Goal: Transaction & Acquisition: Book appointment/travel/reservation

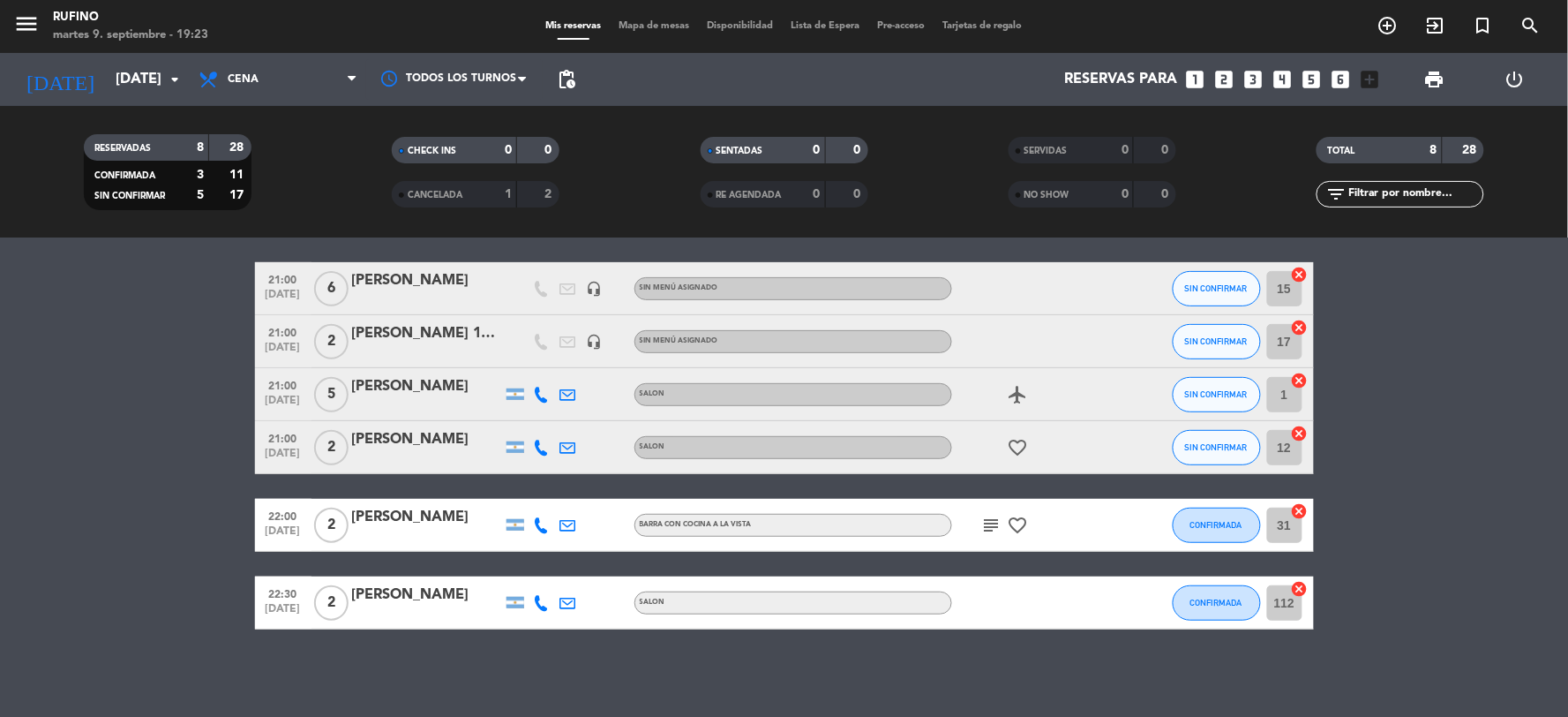
scroll to position [214, 0]
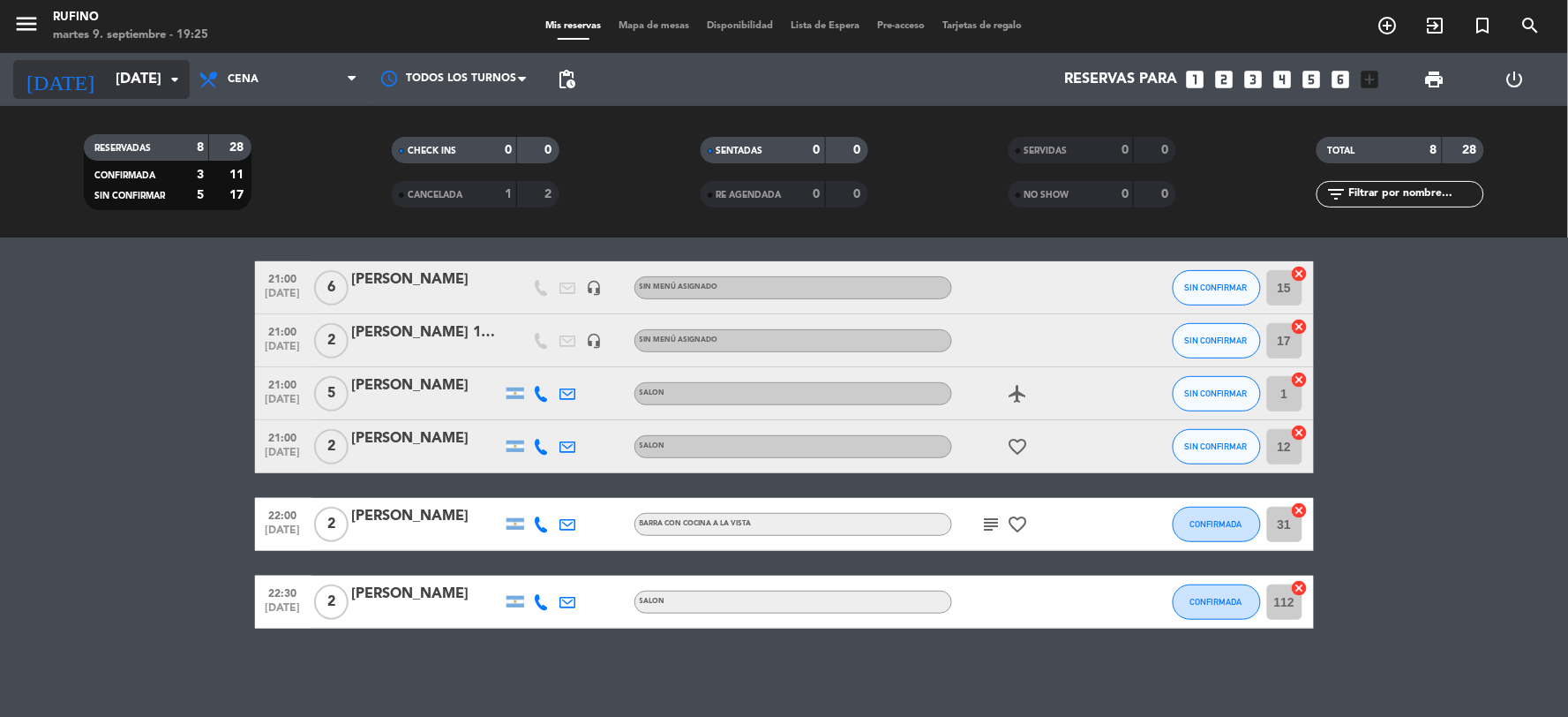
click at [154, 92] on input "[DATE]" at bounding box center [201, 80] width 187 height 35
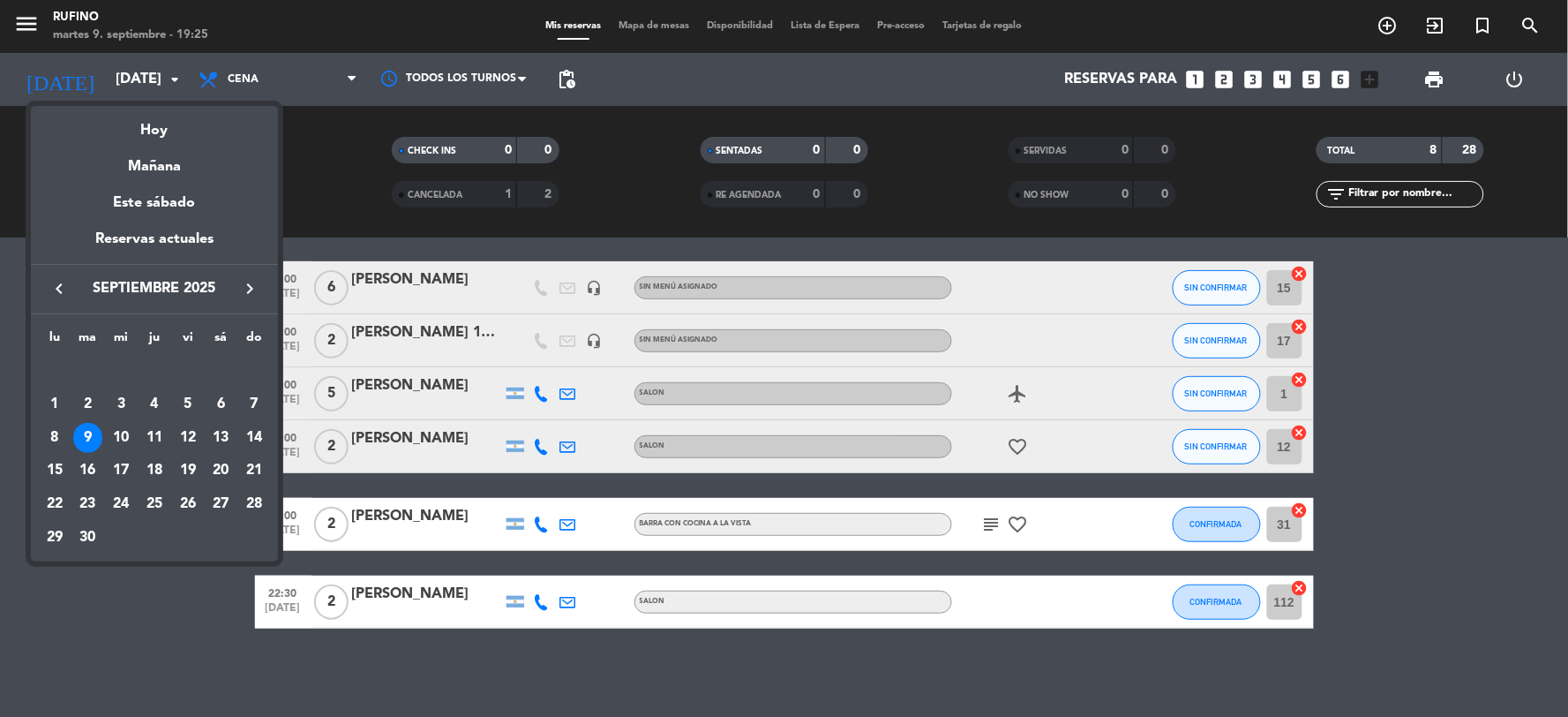
click at [145, 205] on div "Este sábado" at bounding box center [154, 203] width 247 height 49
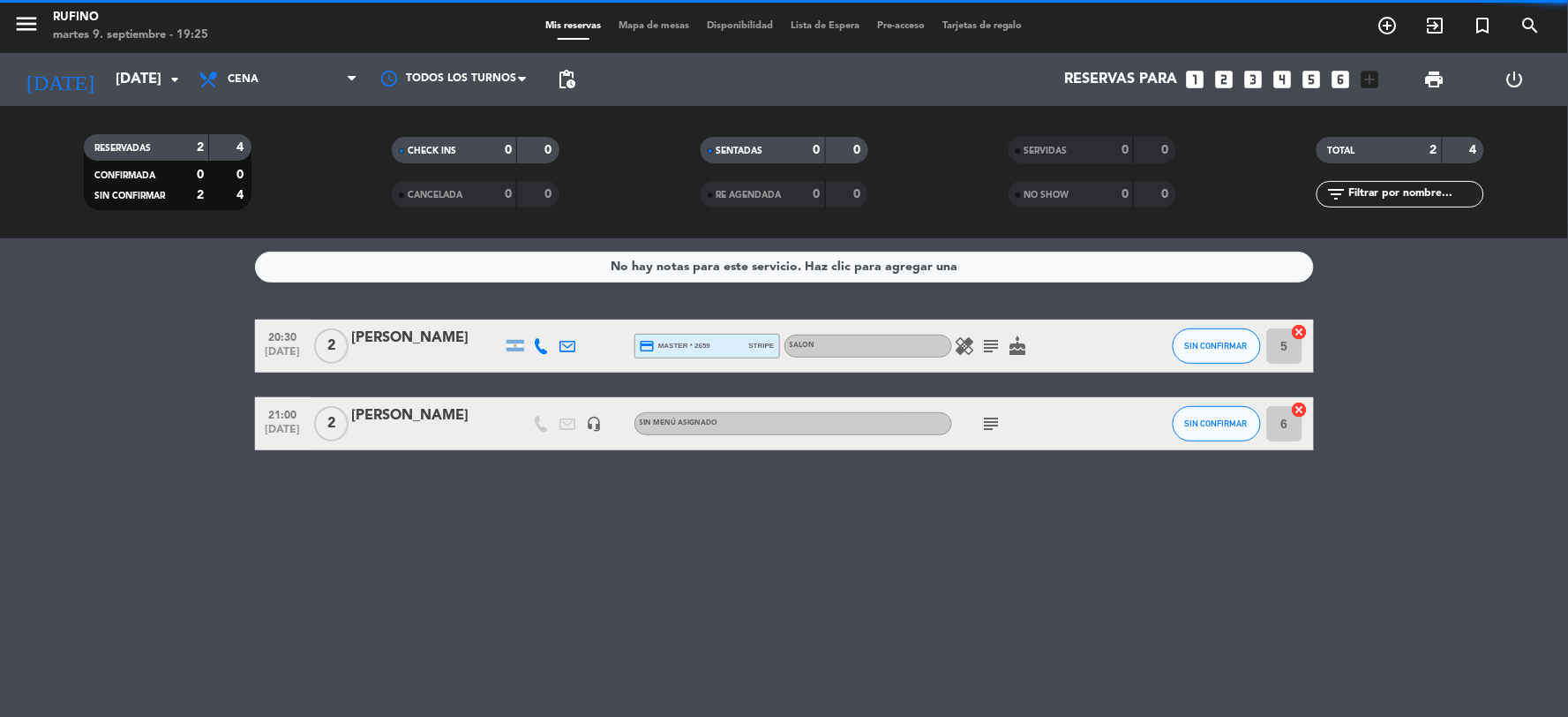
scroll to position [0, 0]
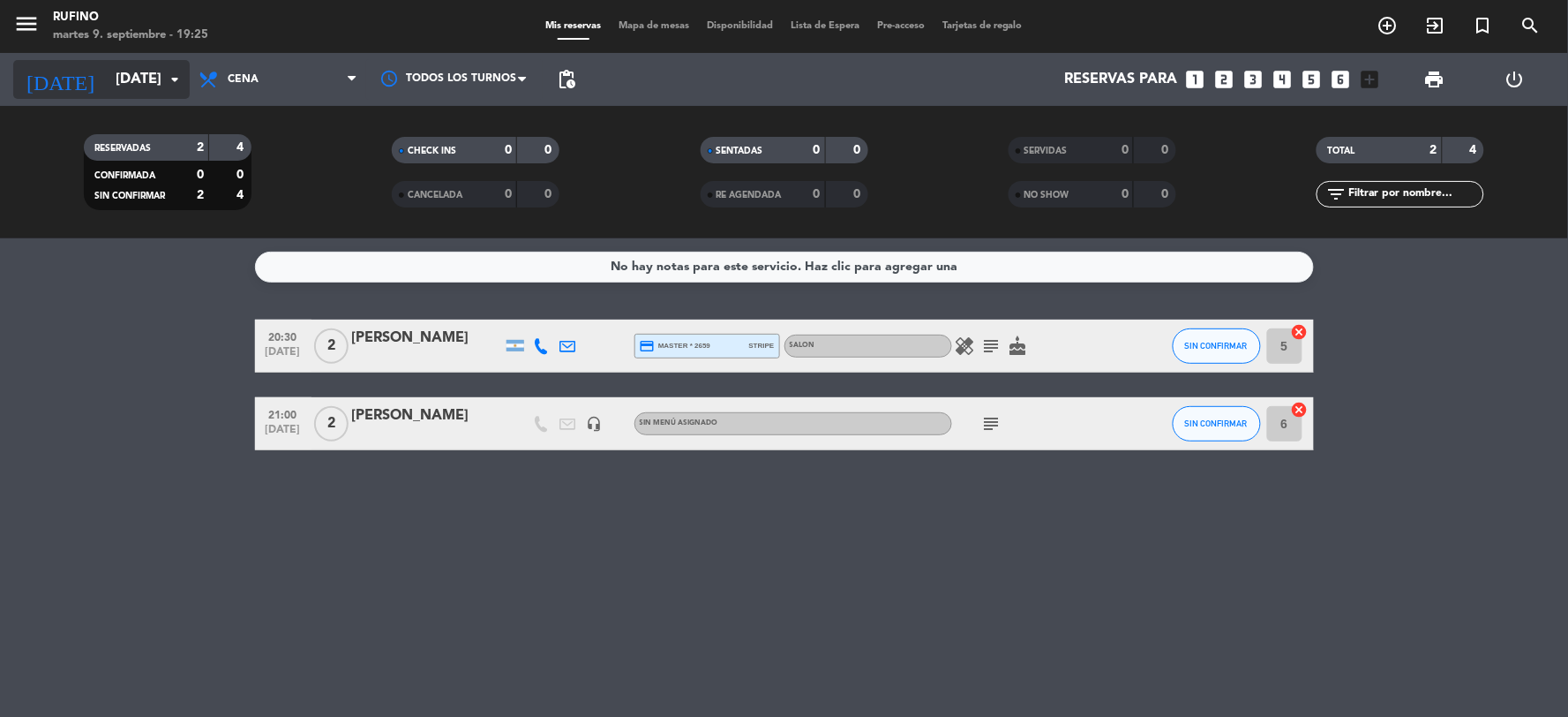
click at [125, 82] on input "[DATE]" at bounding box center [201, 80] width 187 height 35
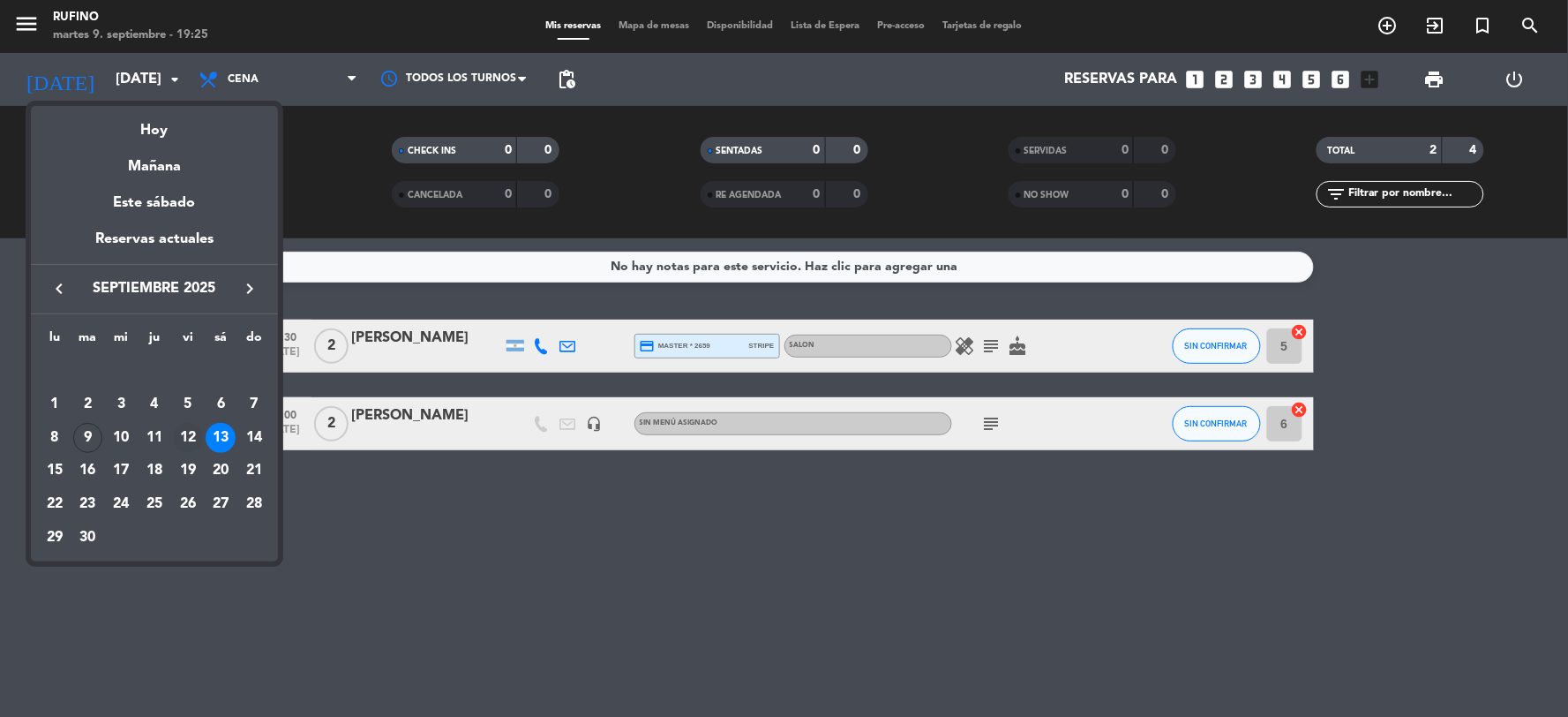
click at [192, 431] on div "12" at bounding box center [187, 437] width 30 height 30
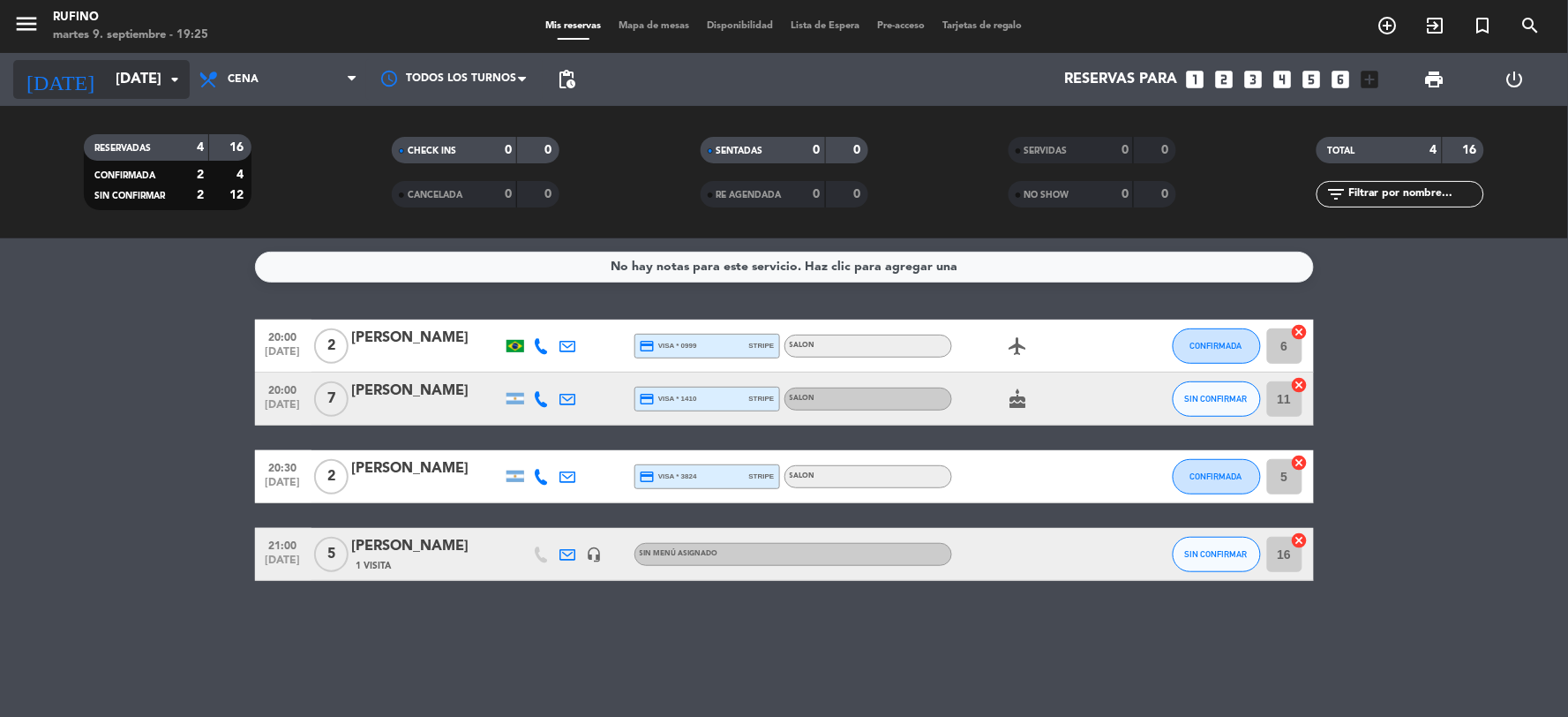
click at [173, 80] on icon "arrow_drop_down" at bounding box center [174, 79] width 21 height 21
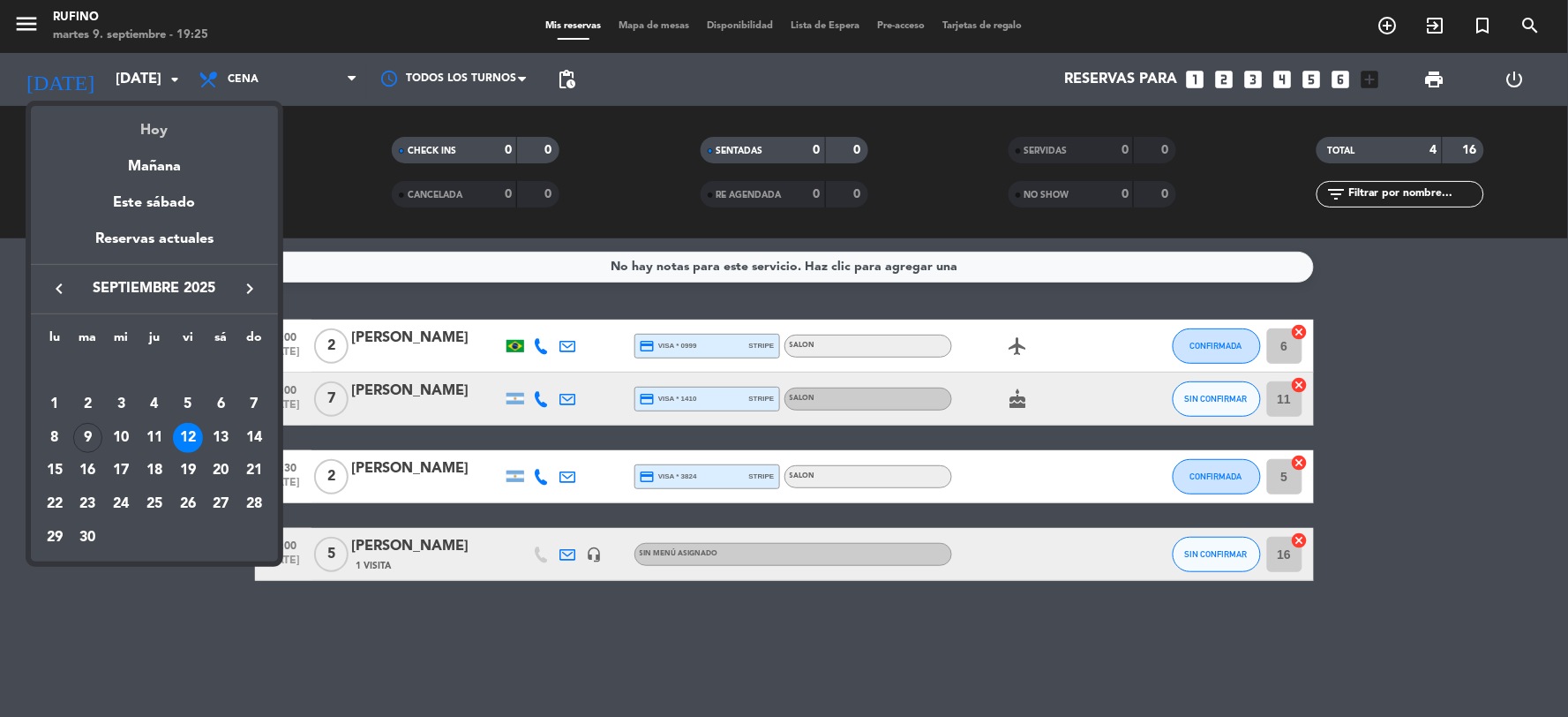
click at [160, 131] on div "Hoy" at bounding box center [154, 124] width 247 height 36
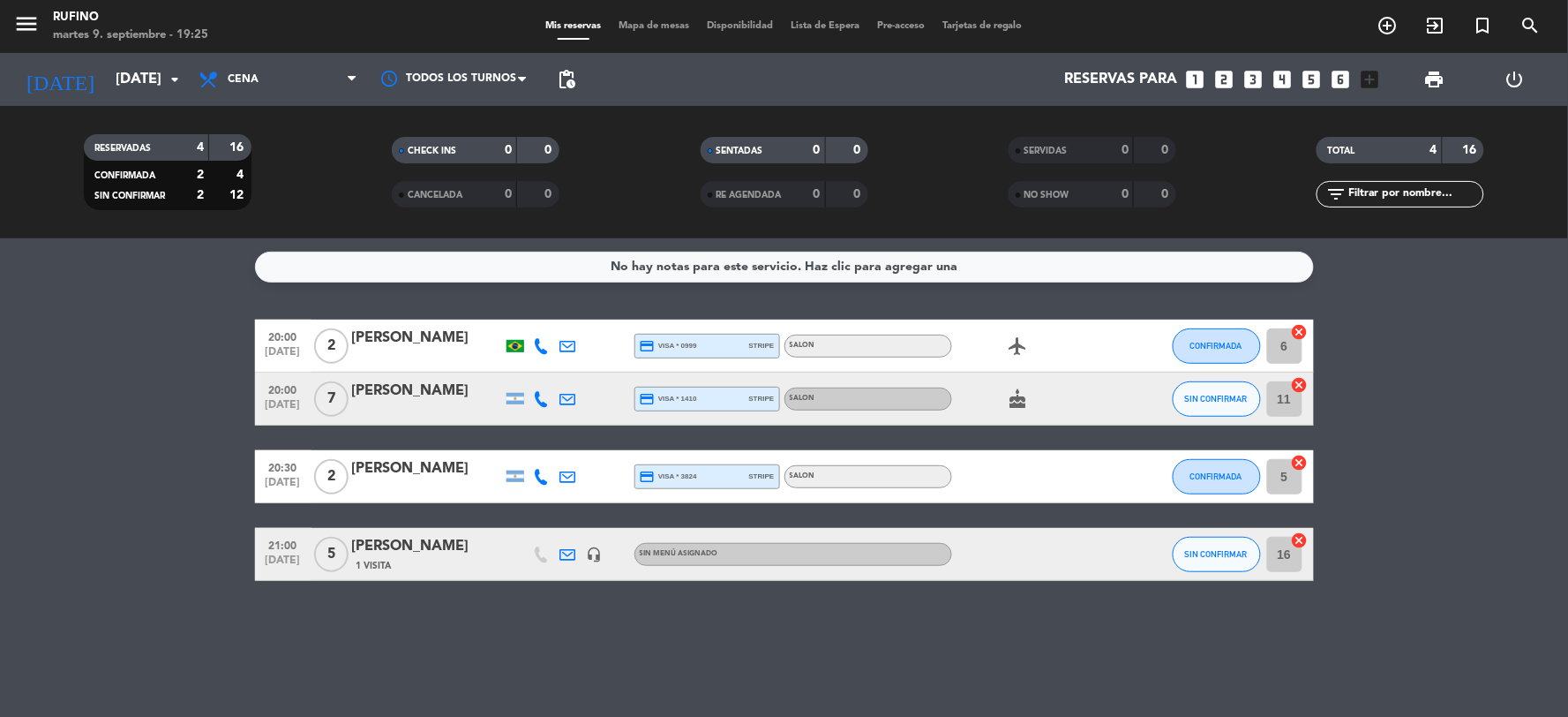
type input "[DATE]"
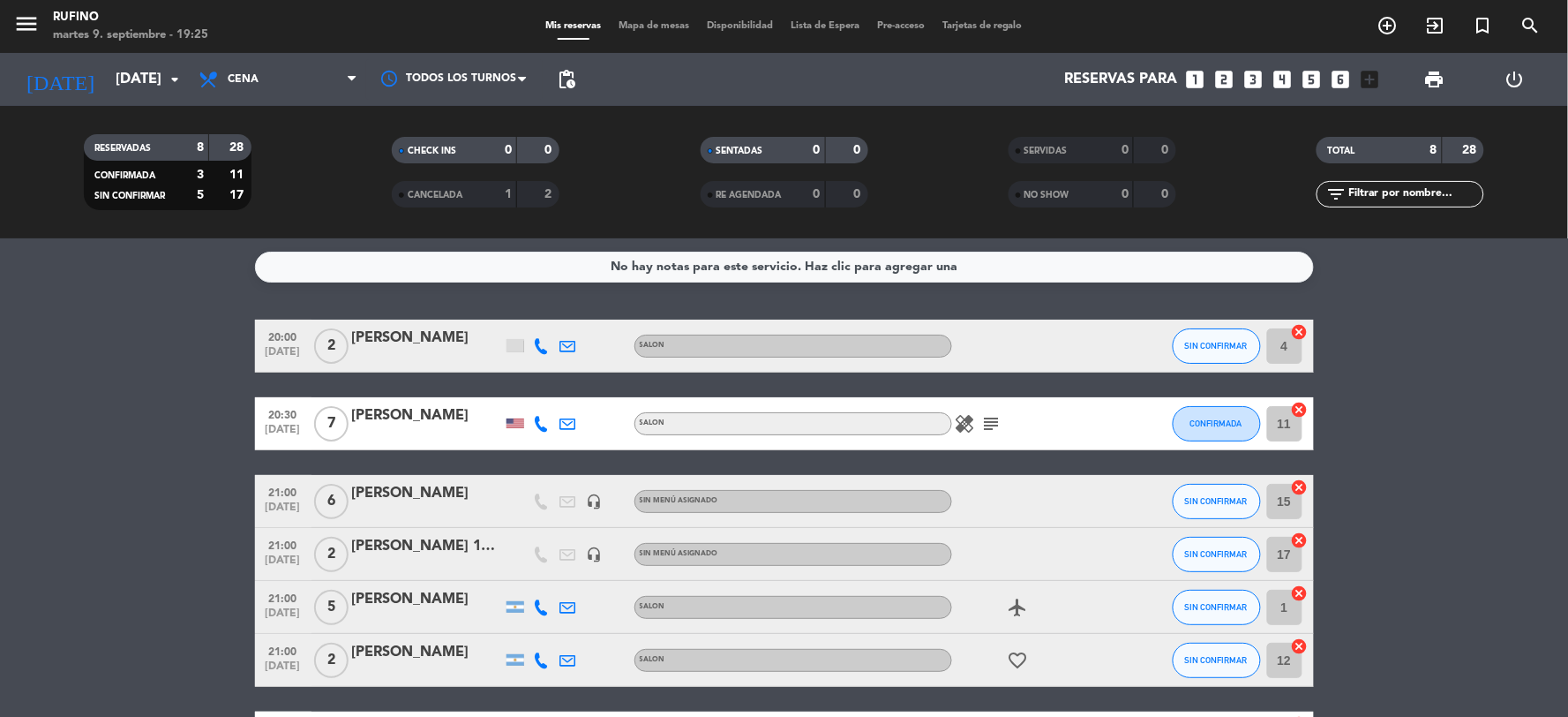
click at [279, 160] on filter-checkbox "RESERVADAS 8 28 CONFIRMADA 3 11 SIN CONFIRMAR 5 17" at bounding box center [167, 173] width 308 height 76
click at [209, 245] on div "No hay notas para este servicio. Haz clic para agregar una 20:00 [DATE] 2 [PERS…" at bounding box center [784, 477] width 1568 height 479
click at [470, 199] on div "CANCELADA" at bounding box center [436, 194] width 81 height 20
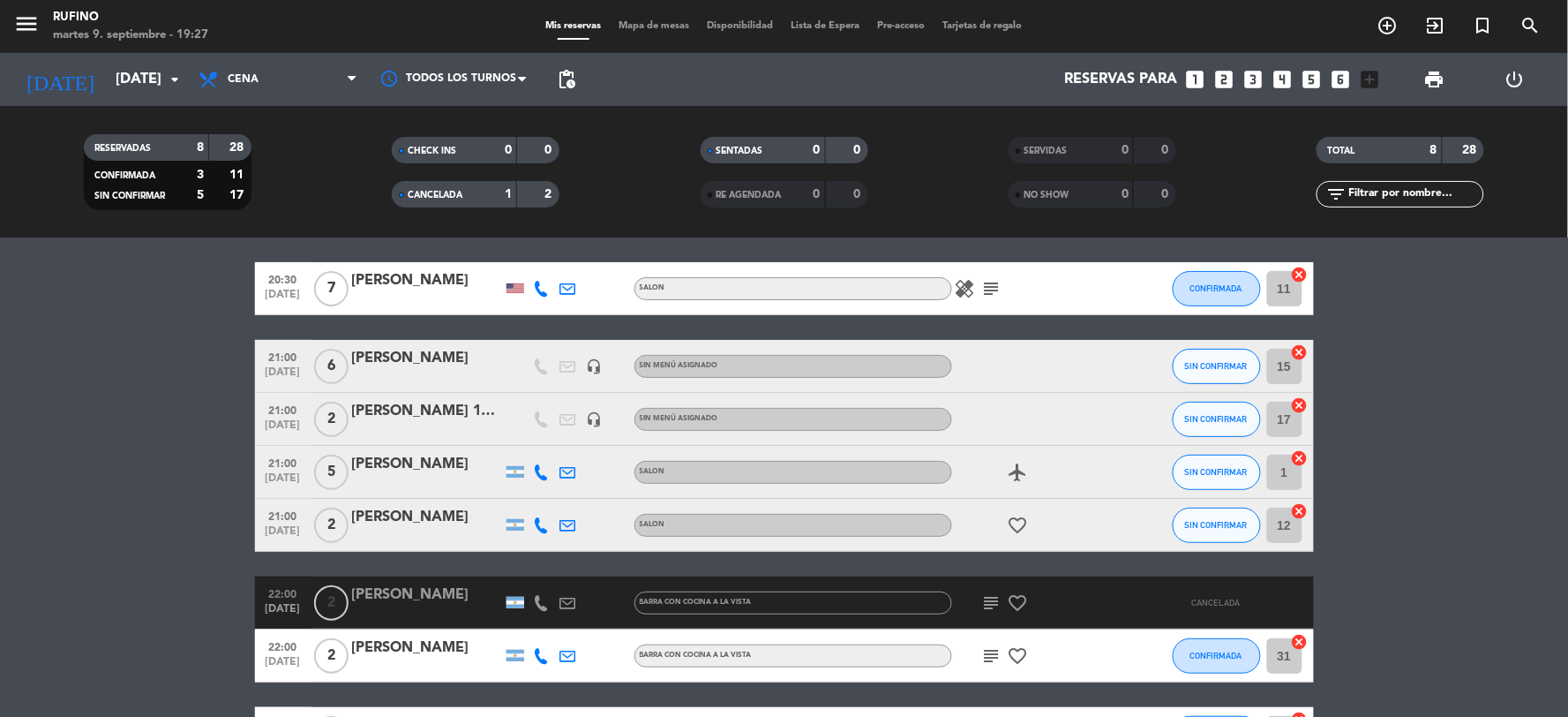
scroll to position [266, 0]
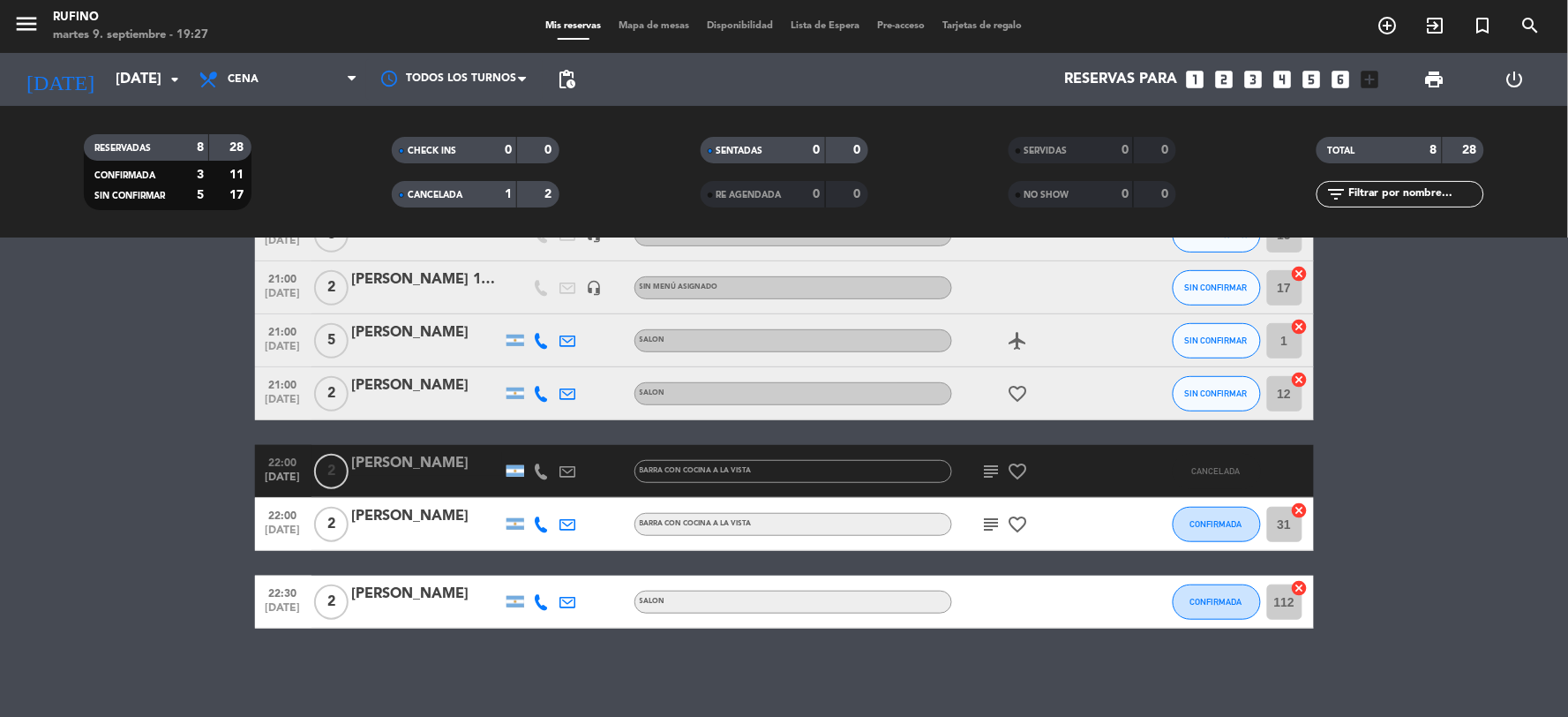
click at [990, 523] on icon "subject" at bounding box center [991, 523] width 21 height 21
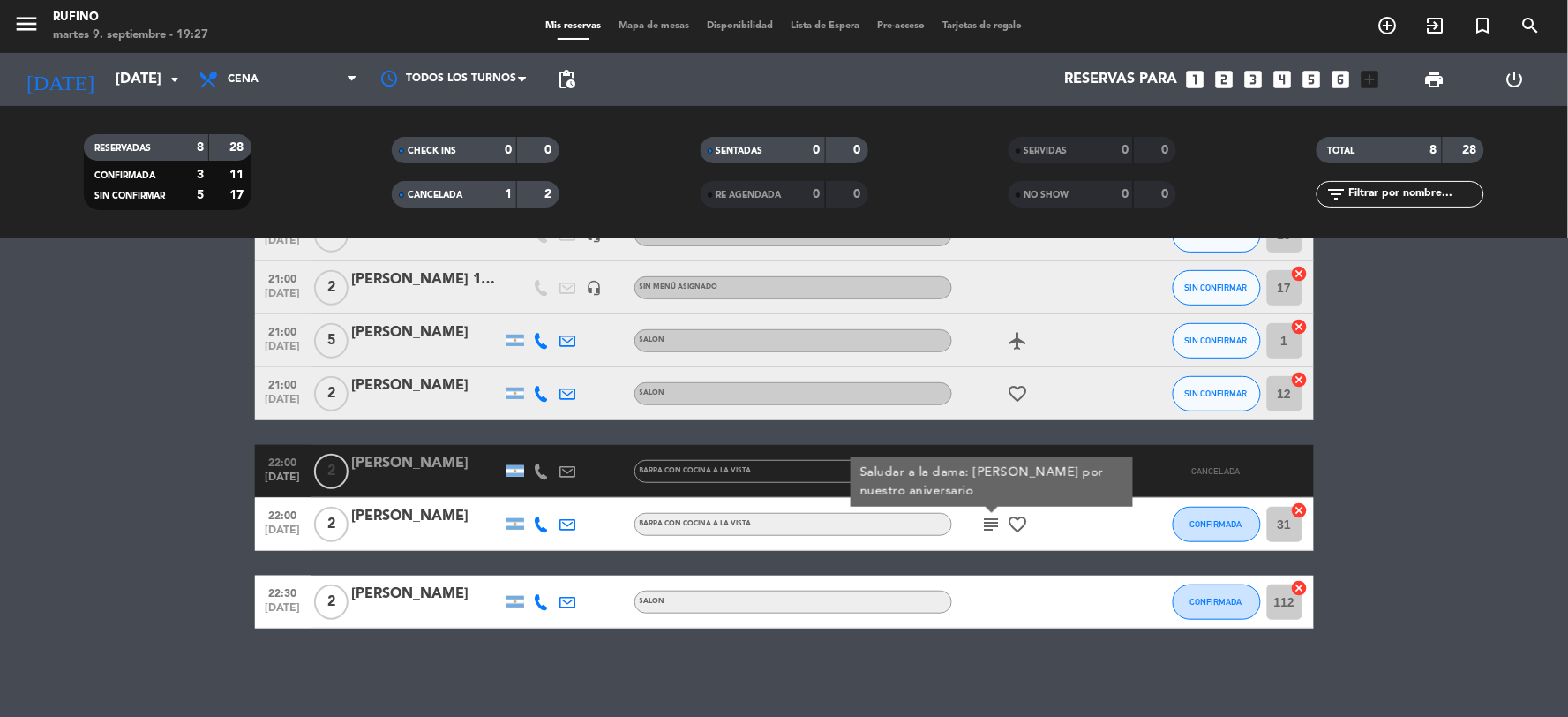
click at [981, 443] on div "20:00 [DATE] 2 [PERSON_NAME] SIN CONFIRMAR 4 cancel 20:30 [DATE] 7 [PERSON_NAME…" at bounding box center [785, 340] width 1059 height 575
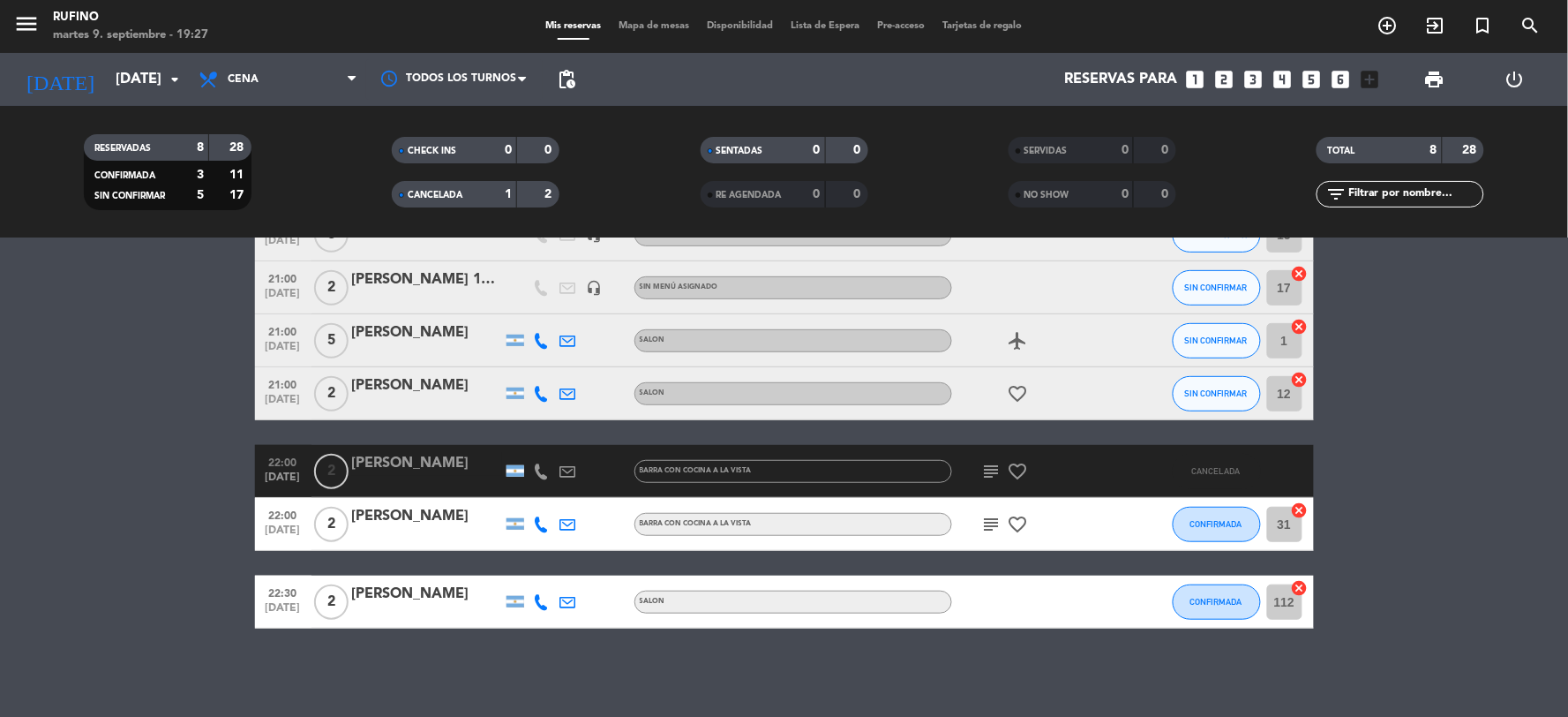
click at [988, 477] on icon "subject" at bounding box center [991, 471] width 21 height 21
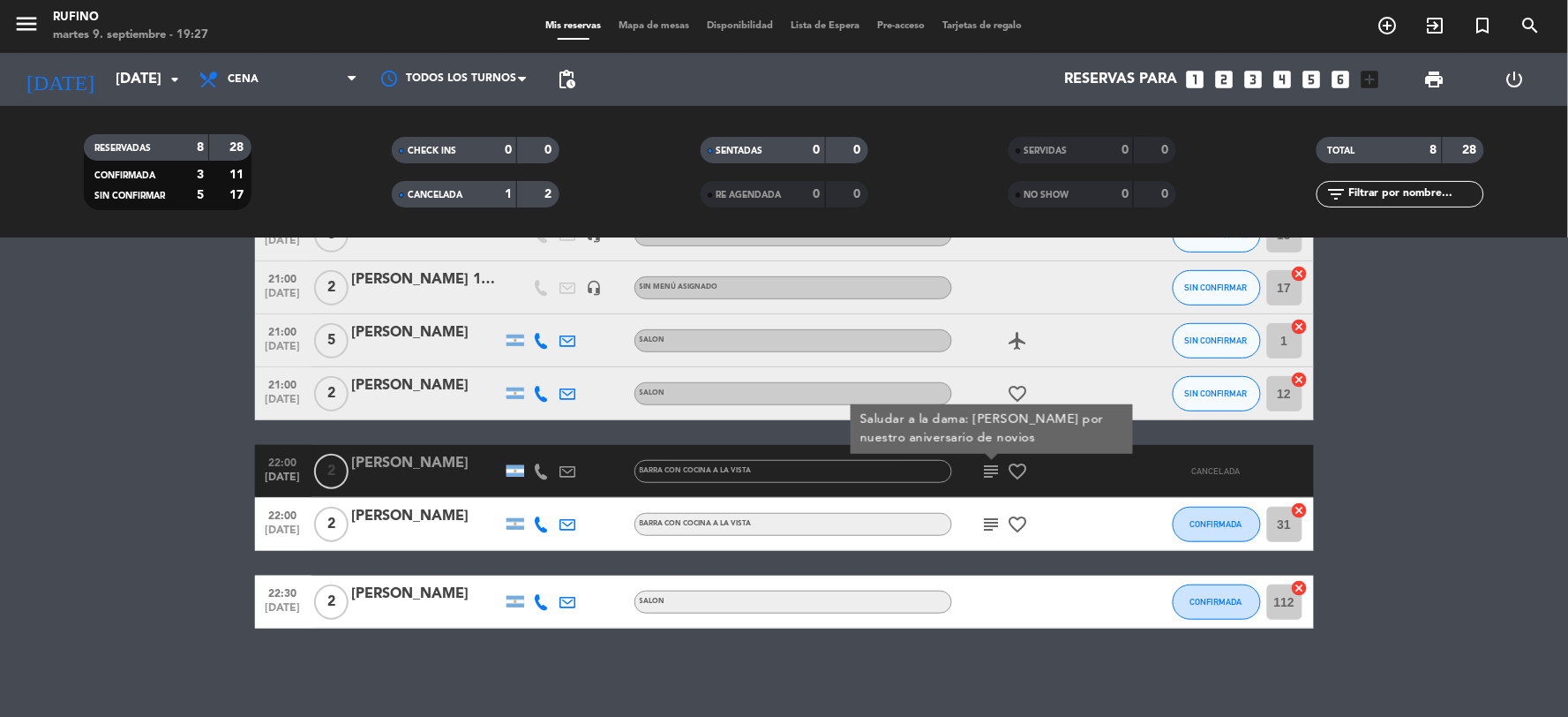
click at [975, 377] on div "favorite_border" at bounding box center [1031, 393] width 159 height 52
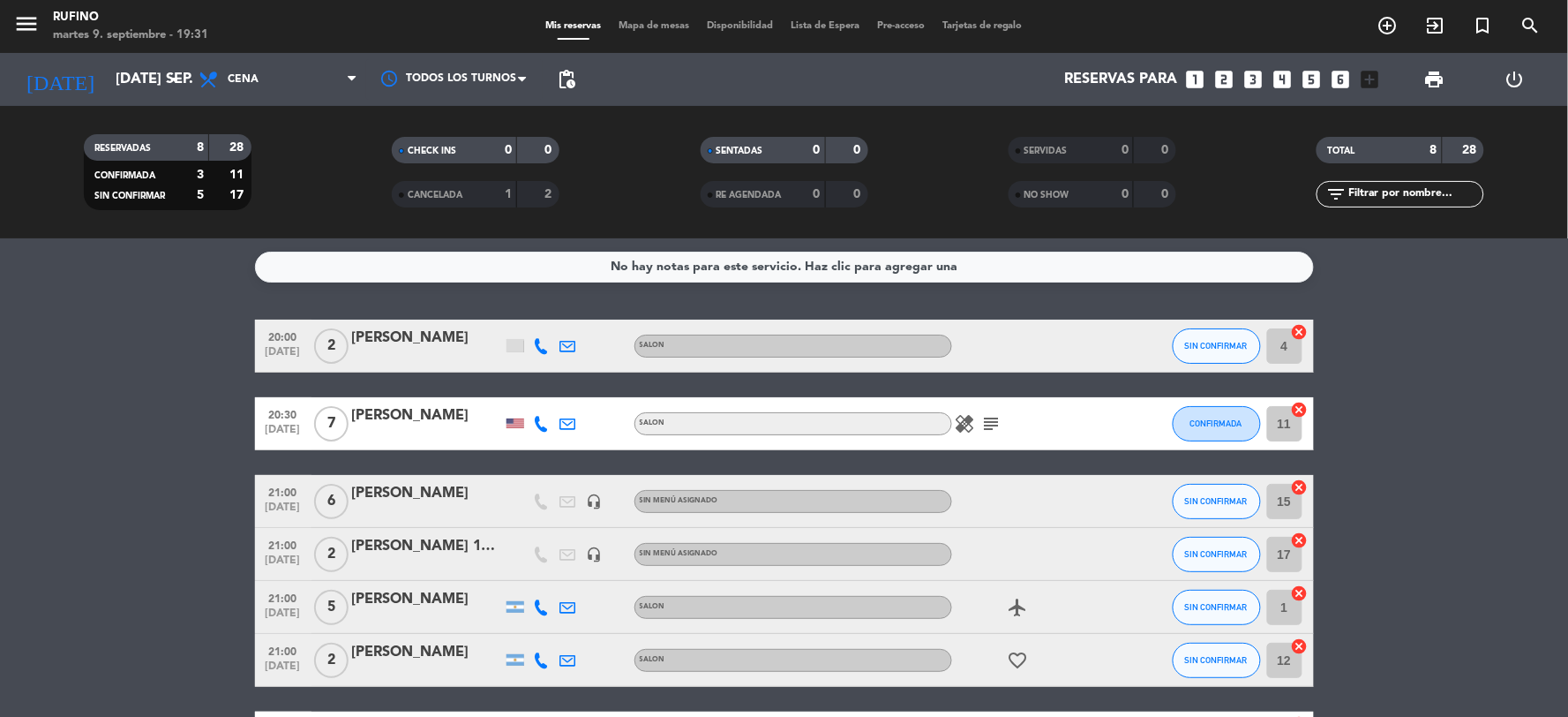
click at [1232, 79] on icon "looks_two" at bounding box center [1225, 79] width 23 height 23
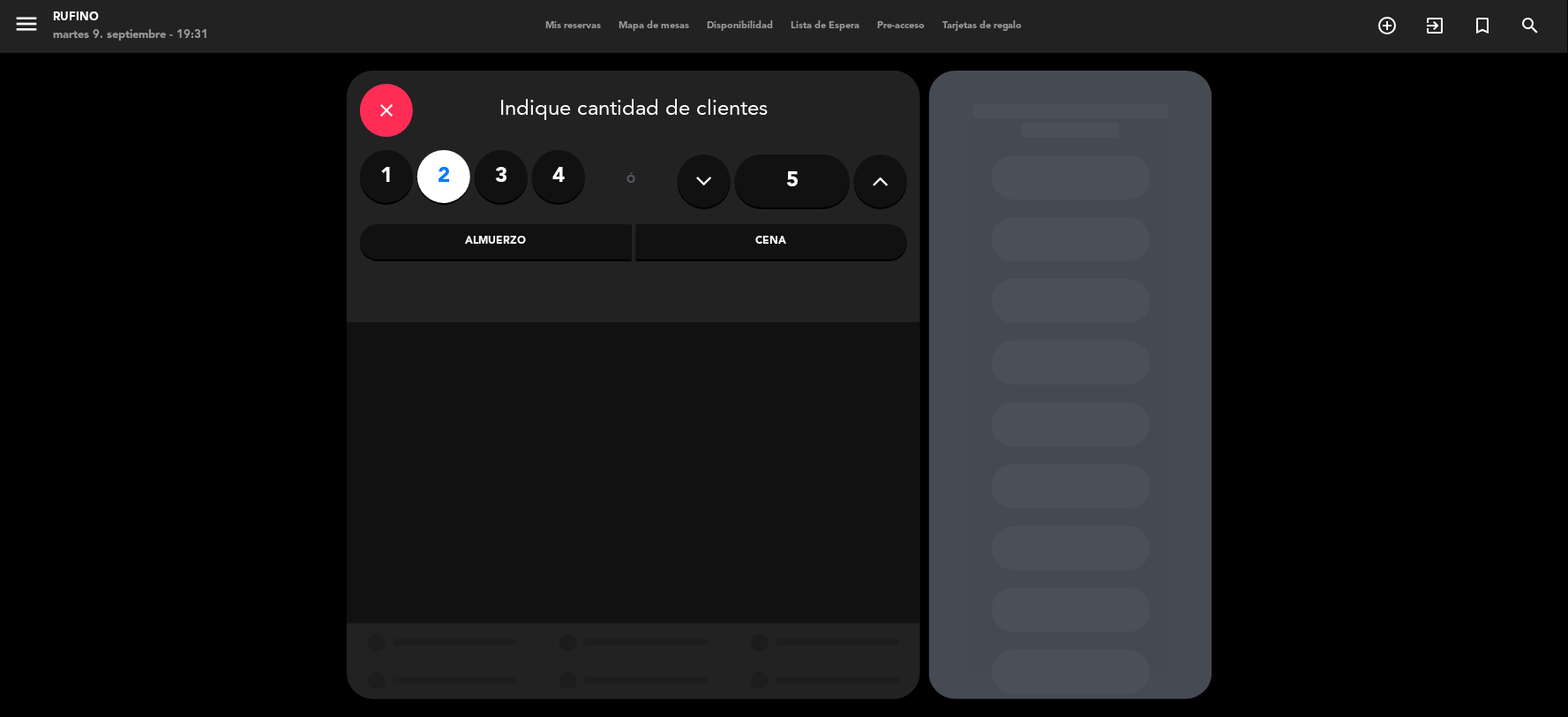
click at [583, 247] on div "Almuerzo" at bounding box center [495, 242] width 272 height 35
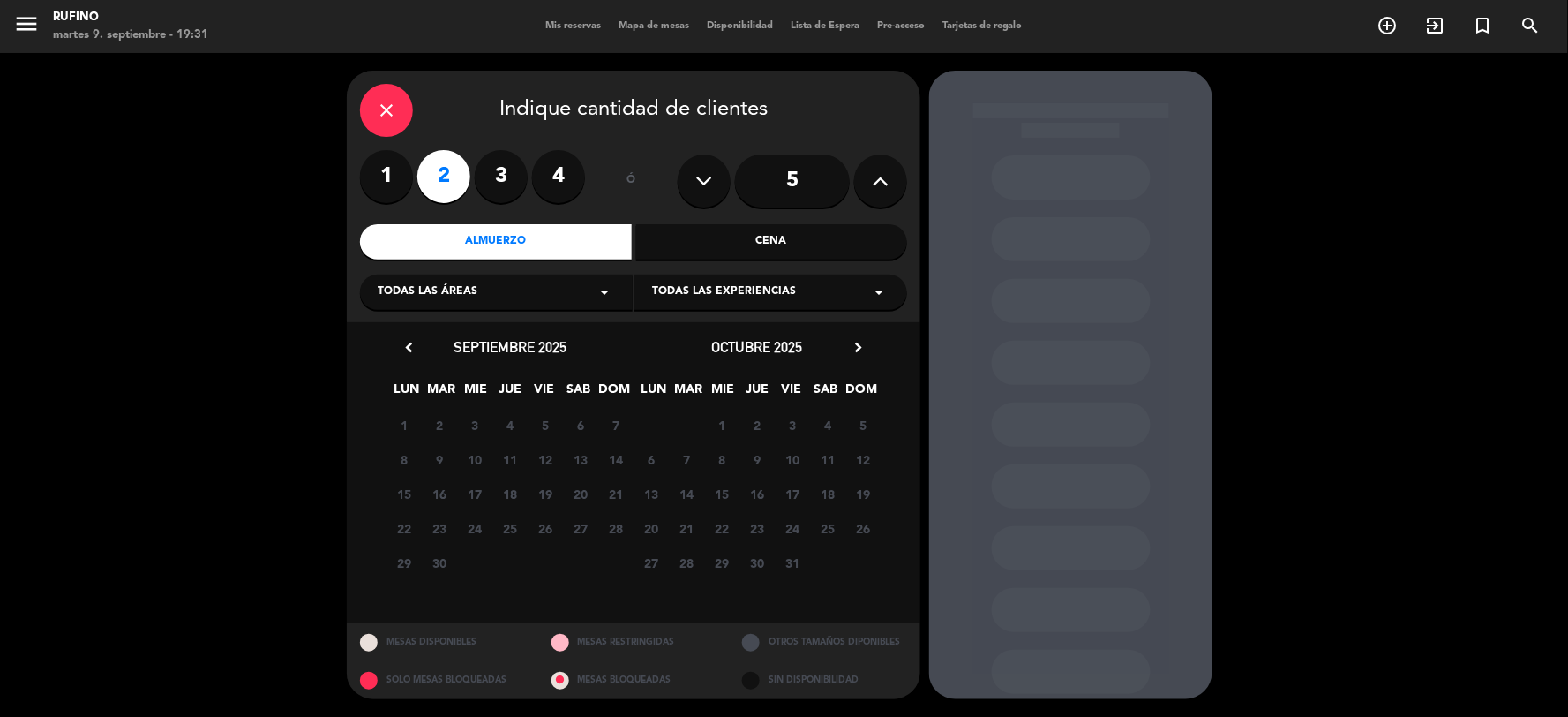
click at [695, 247] on div "Cena" at bounding box center [771, 242] width 272 height 35
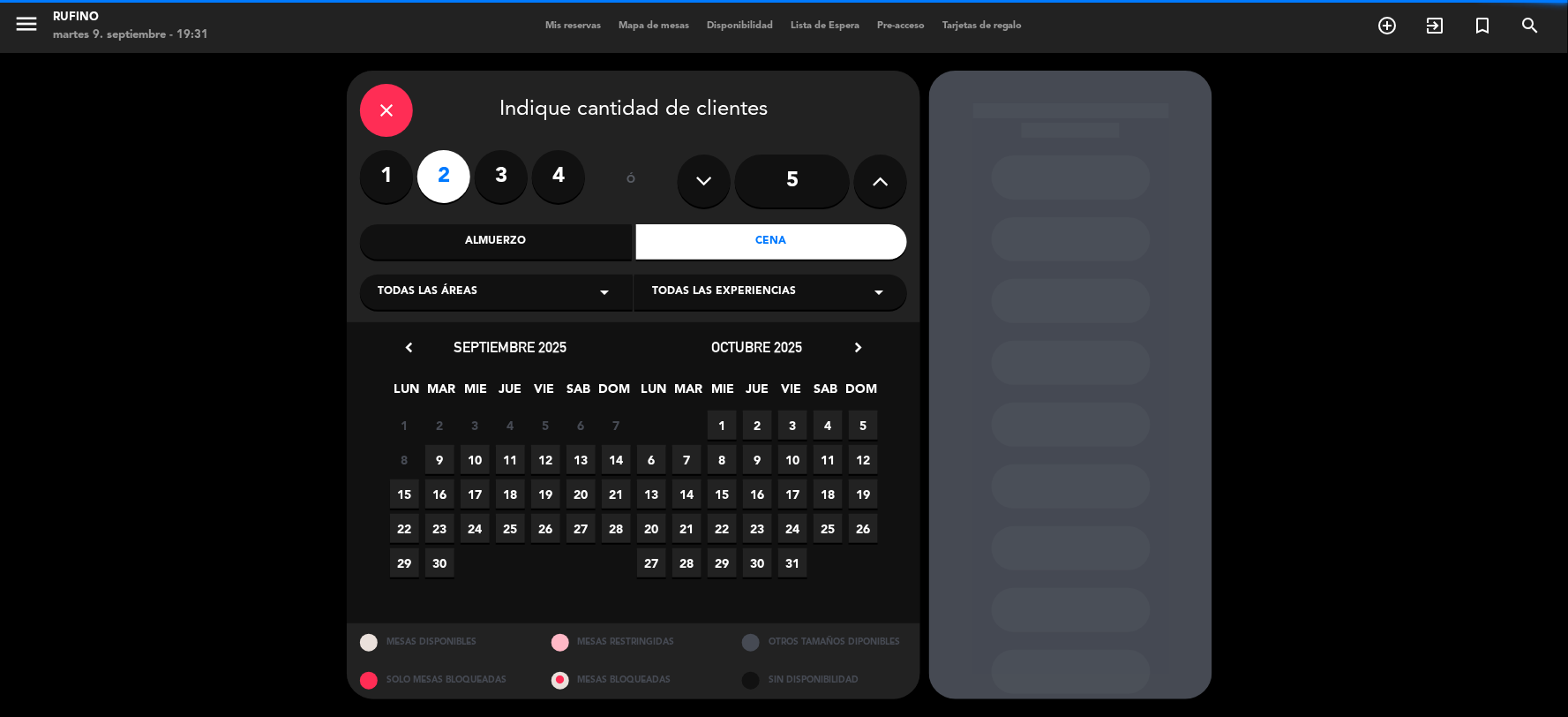
click at [602, 287] on icon "arrow_drop_down" at bounding box center [604, 292] width 21 height 21
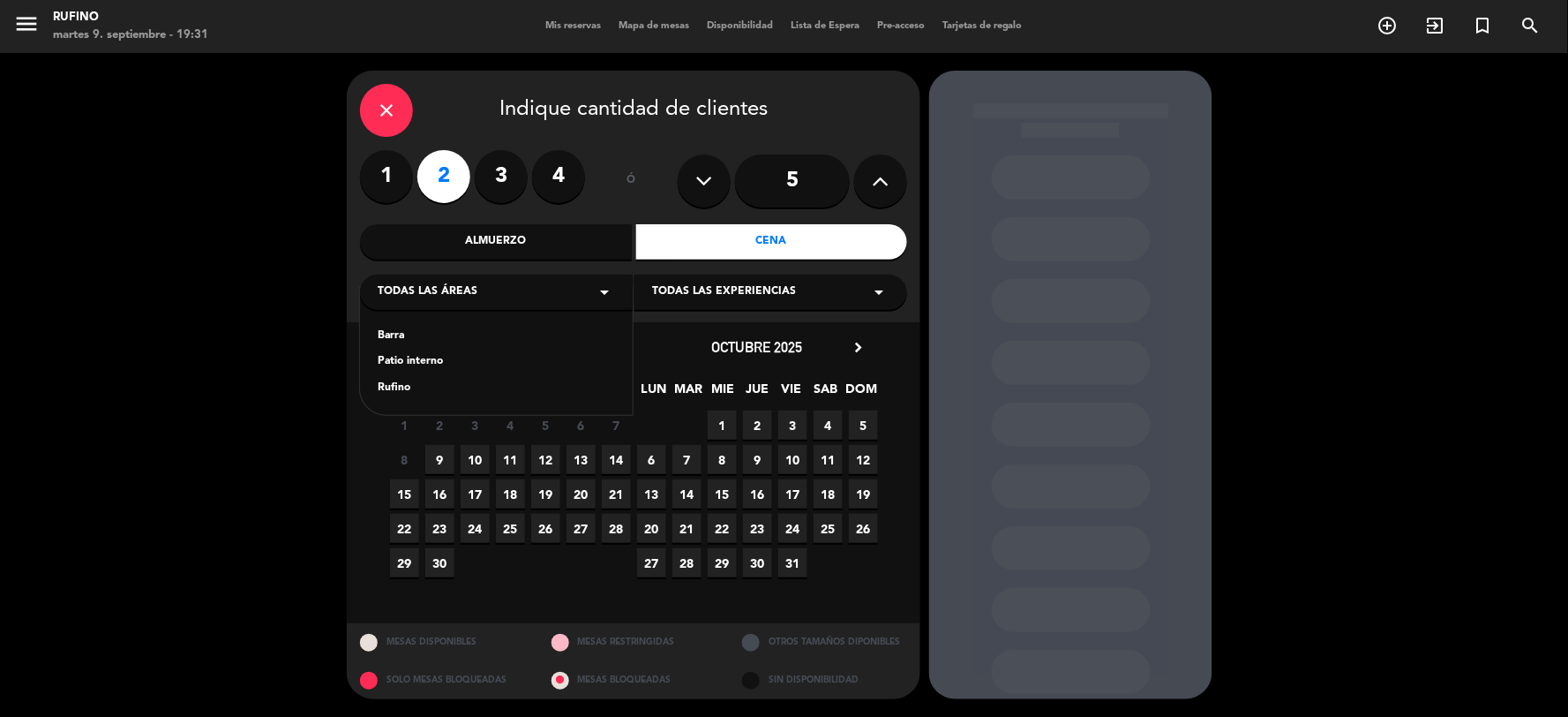
click at [390, 391] on div "Rufino" at bounding box center [496, 388] width 237 height 17
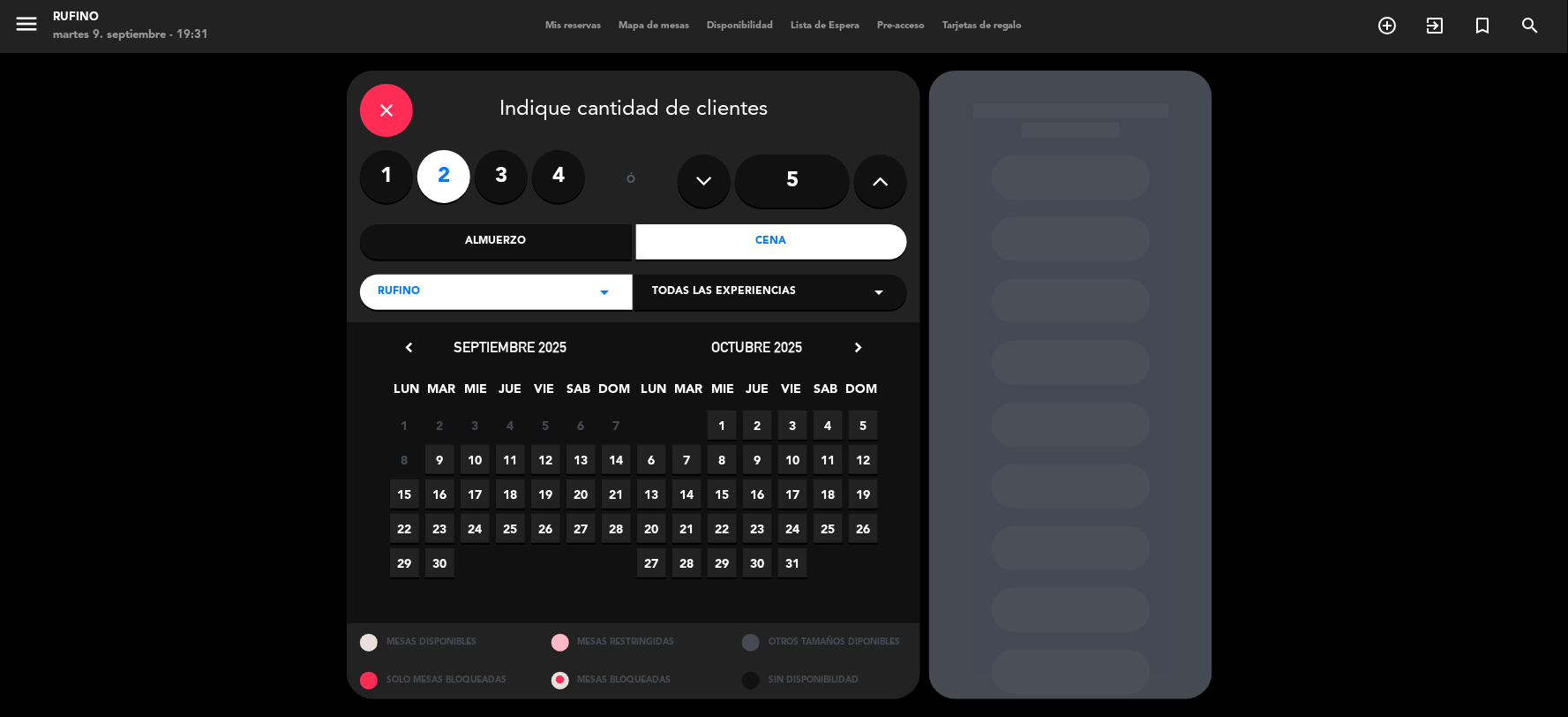
click at [440, 452] on span "9" at bounding box center [440, 460] width 29 height 29
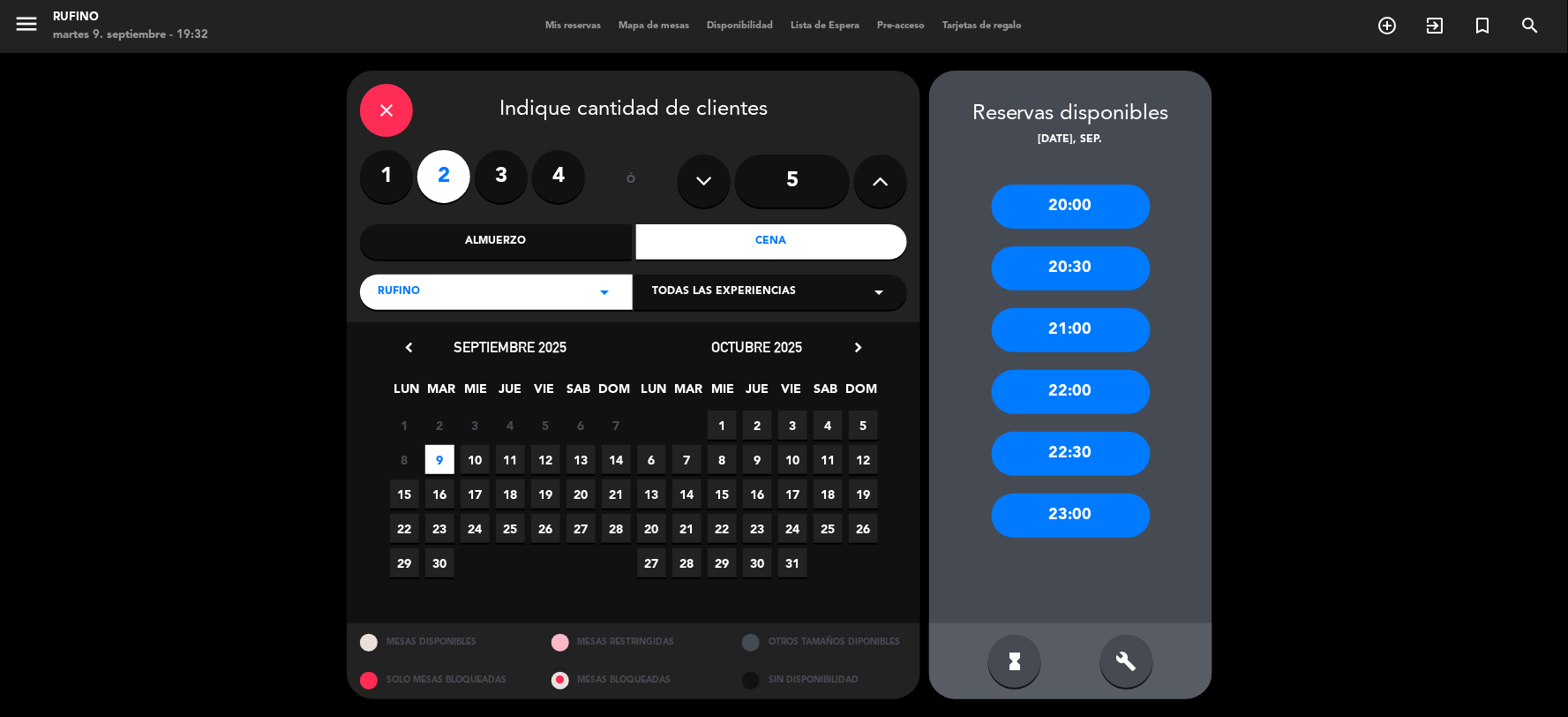
click at [1108, 281] on div "20:30" at bounding box center [1071, 268] width 159 height 45
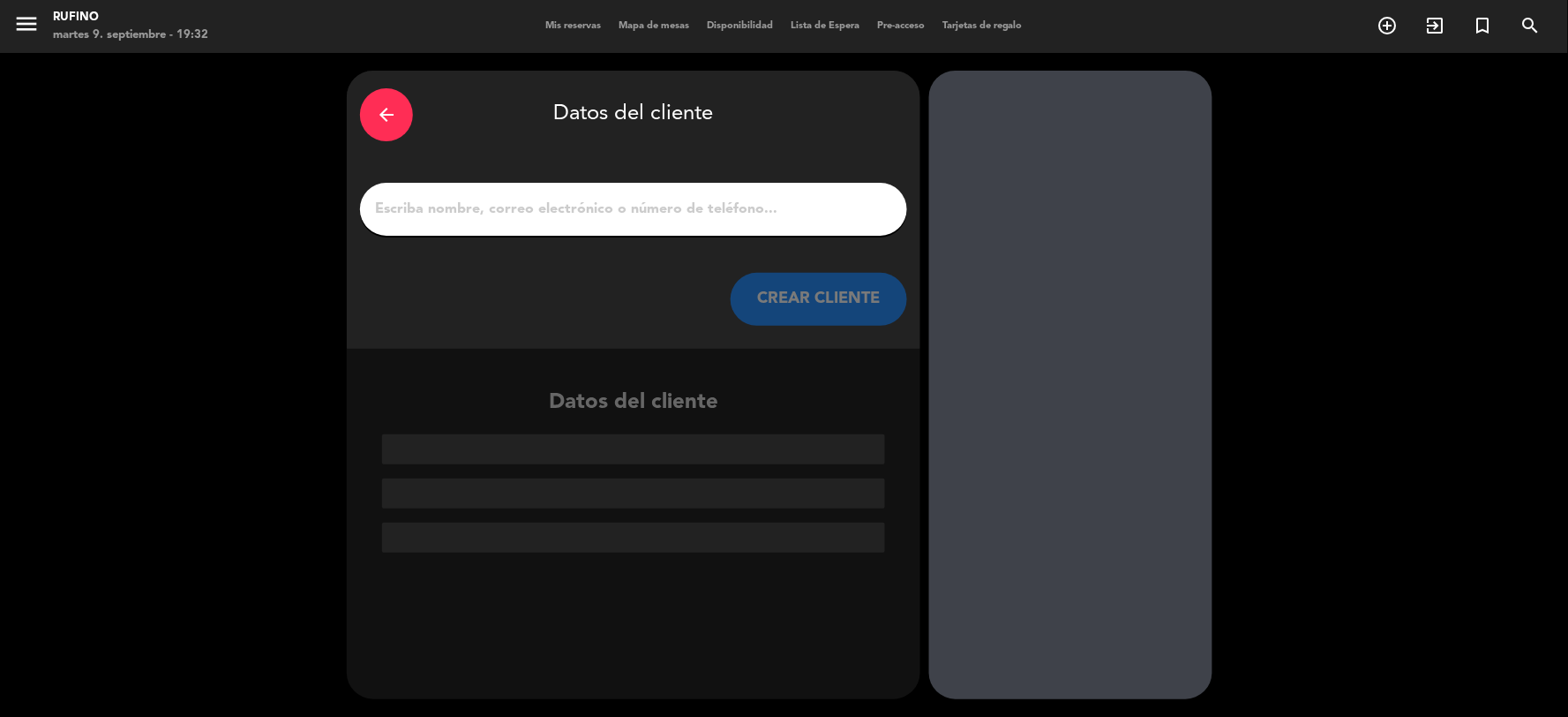
click at [757, 212] on input "1" at bounding box center [633, 209] width 521 height 25
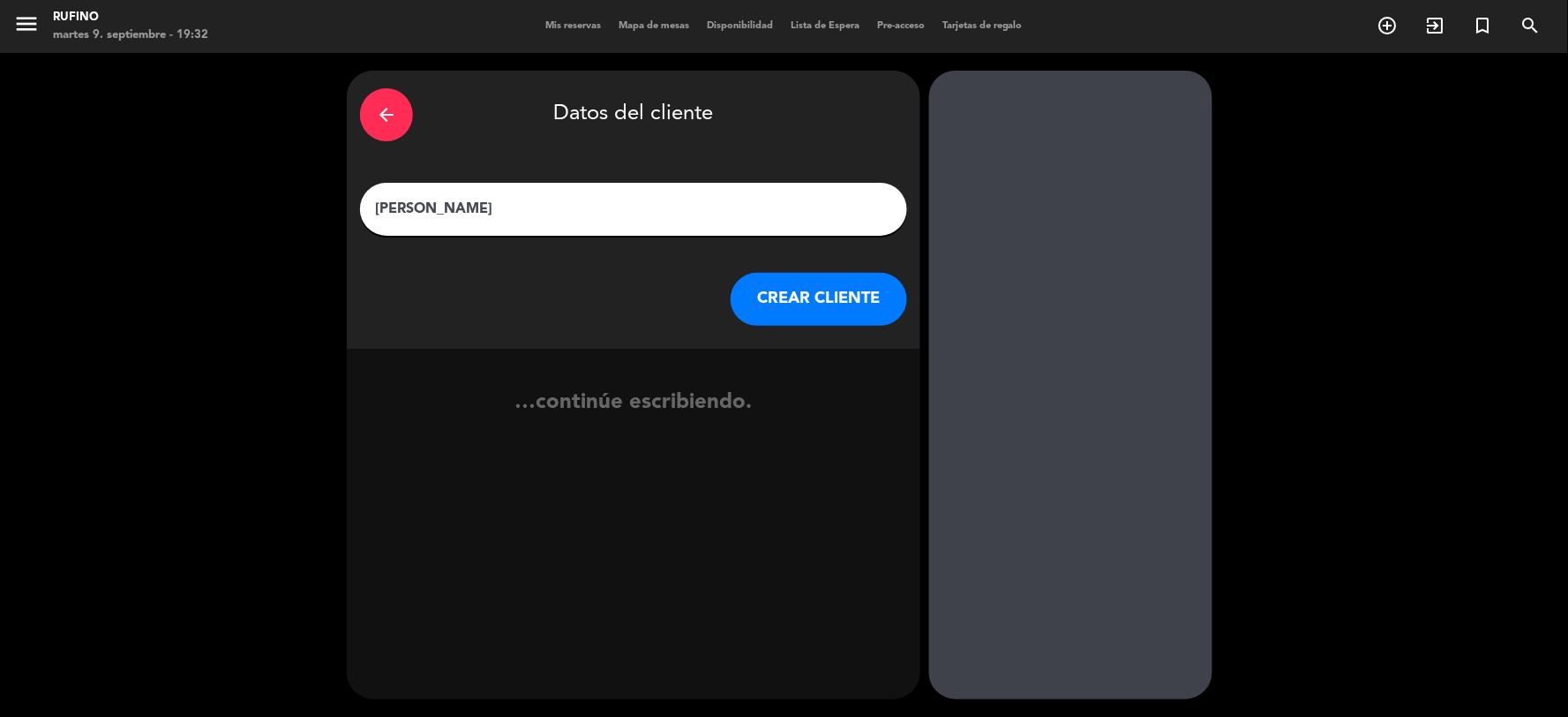
type input "[PERSON_NAME]"
click at [798, 302] on button "CREAR CLIENTE" at bounding box center [819, 299] width 176 height 53
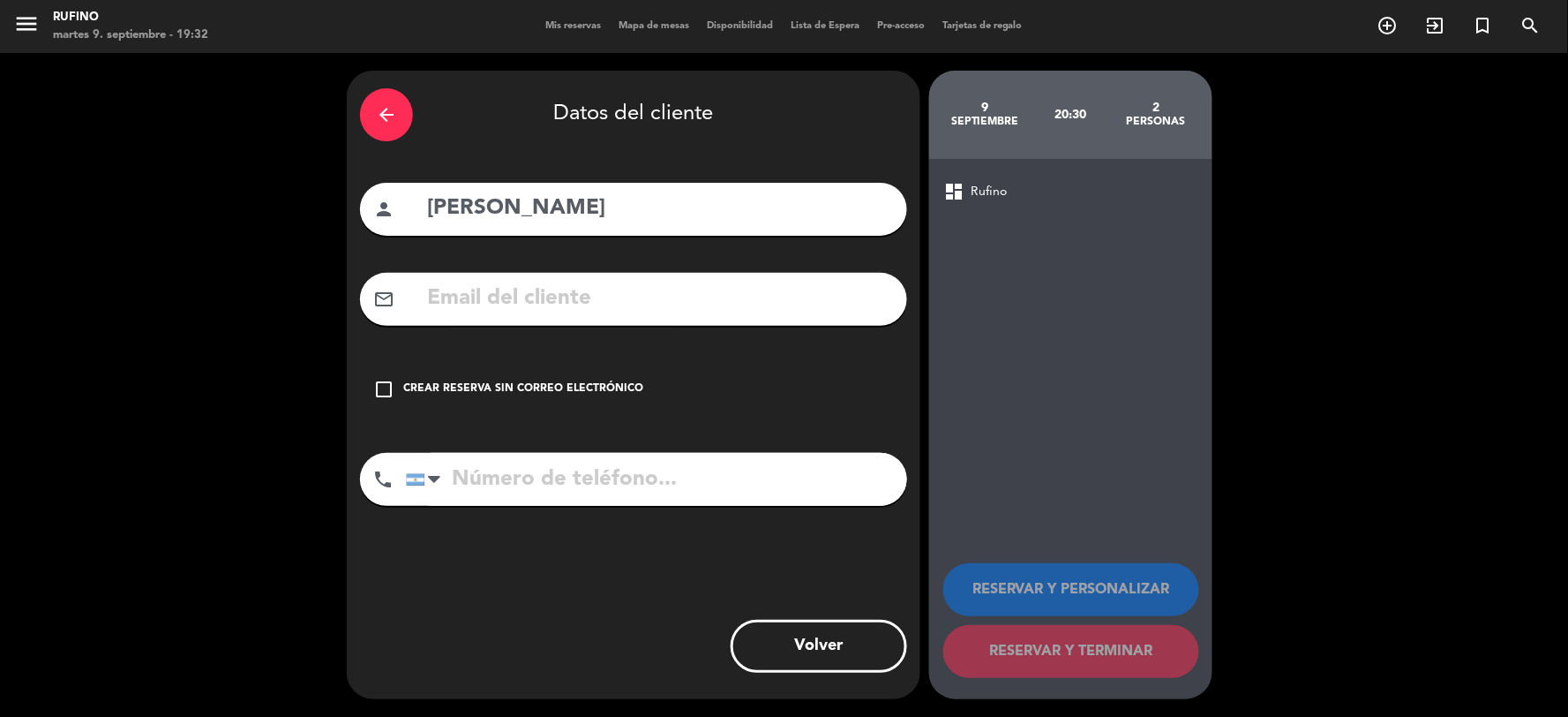
drag, startPoint x: 386, startPoint y: 390, endPoint x: 479, endPoint y: 417, distance: 96.8
click at [388, 390] on icon "check_box_outline_blank" at bounding box center [383, 389] width 21 height 21
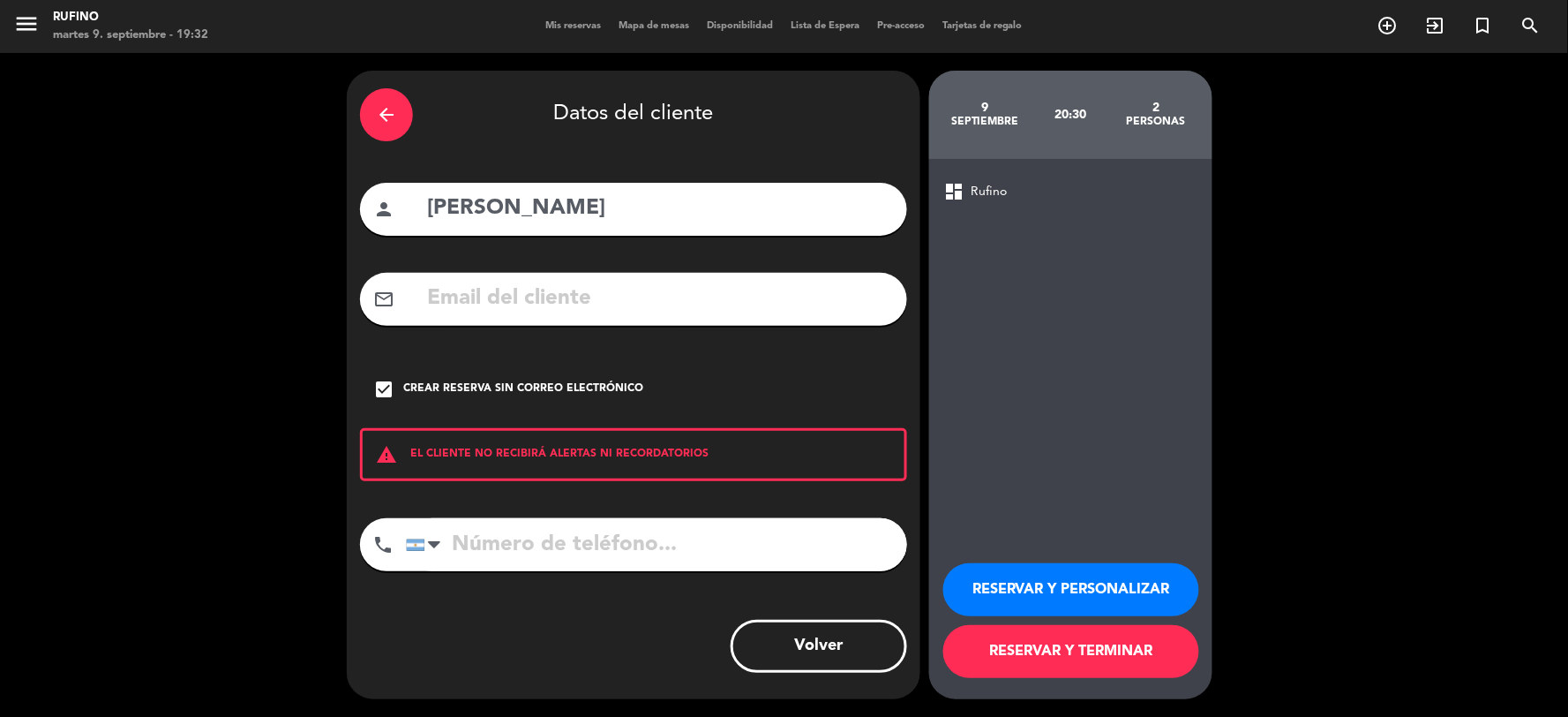
click at [1073, 656] on button "RESERVAR Y TERMINAR" at bounding box center [1071, 652] width 256 height 53
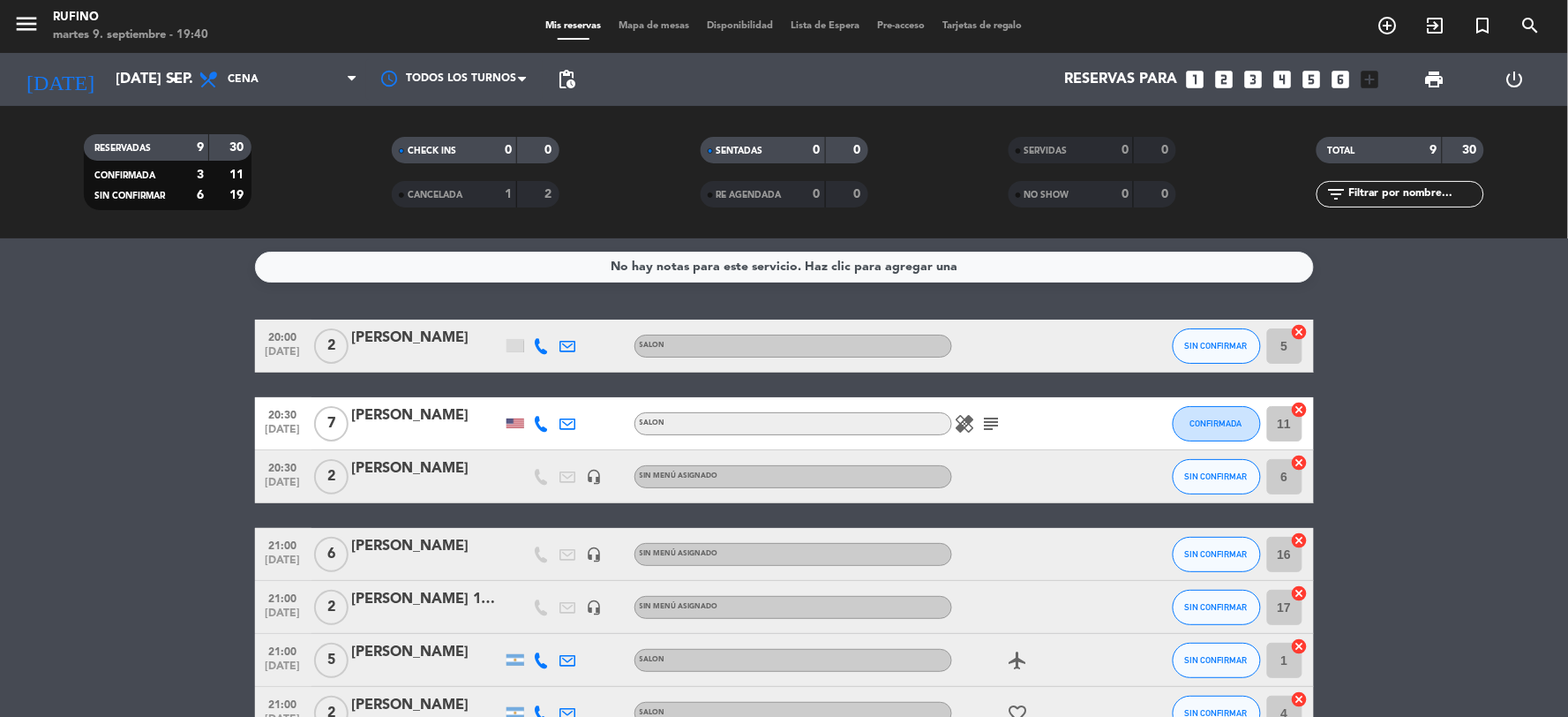
click at [990, 420] on icon "subject" at bounding box center [991, 423] width 21 height 21
